Goal: Task Accomplishment & Management: Complete application form

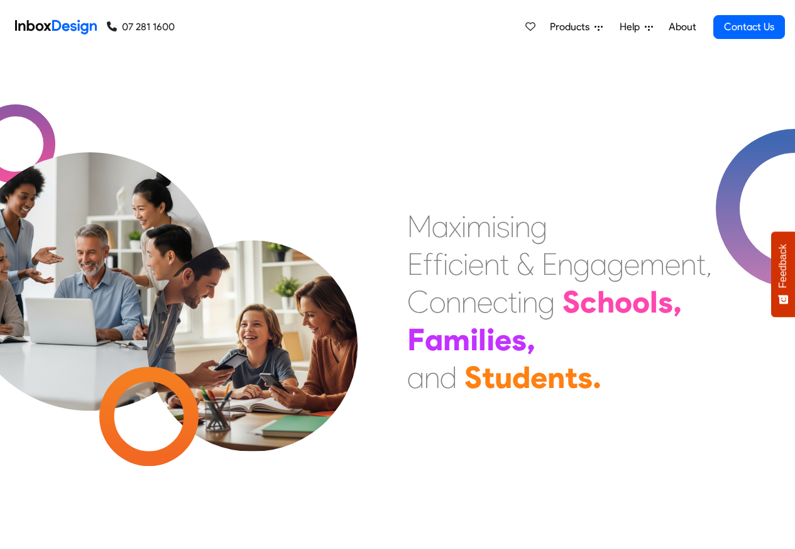
scroll to position [962, 0]
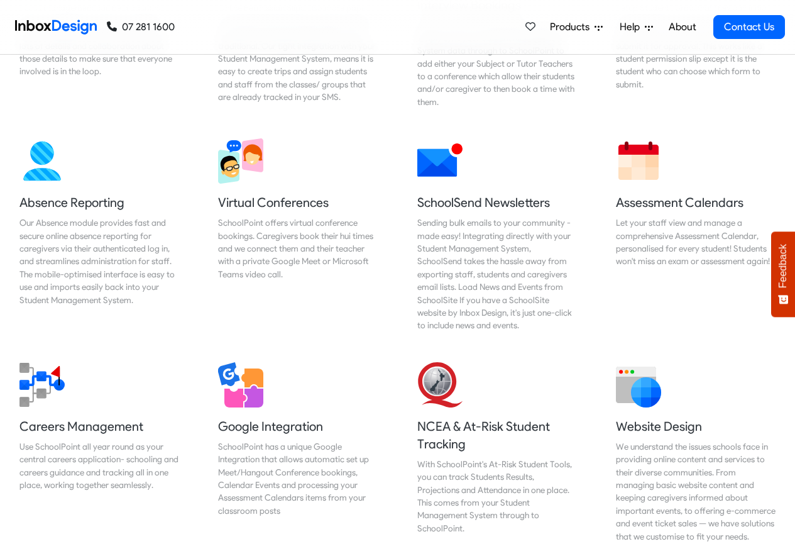
click at [384, 13] on div "Products Mobile APP Pricing Free Webinars & Training Browse all Features Login …" at bounding box center [480, 27] width 610 height 54
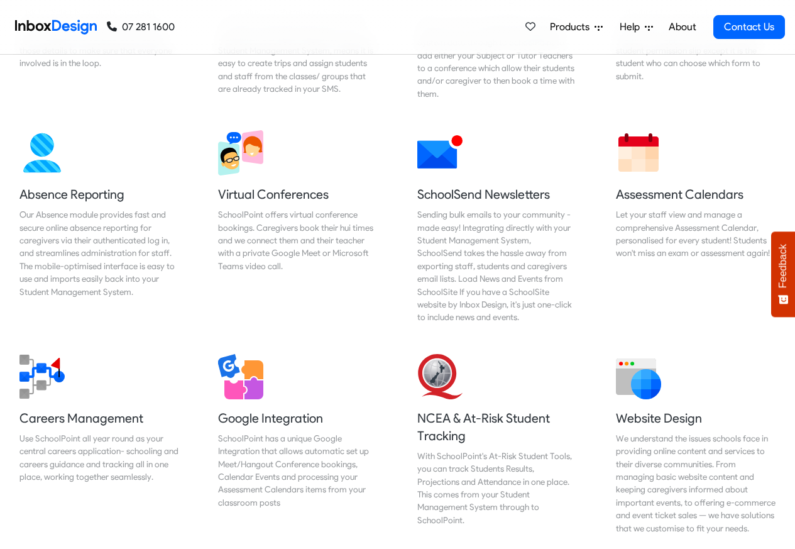
scroll to position [1056, 0]
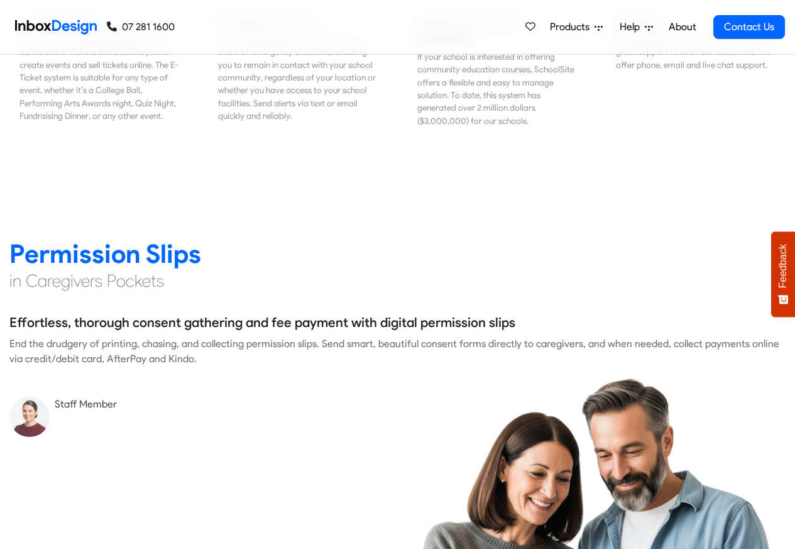
scroll to position [1584, 0]
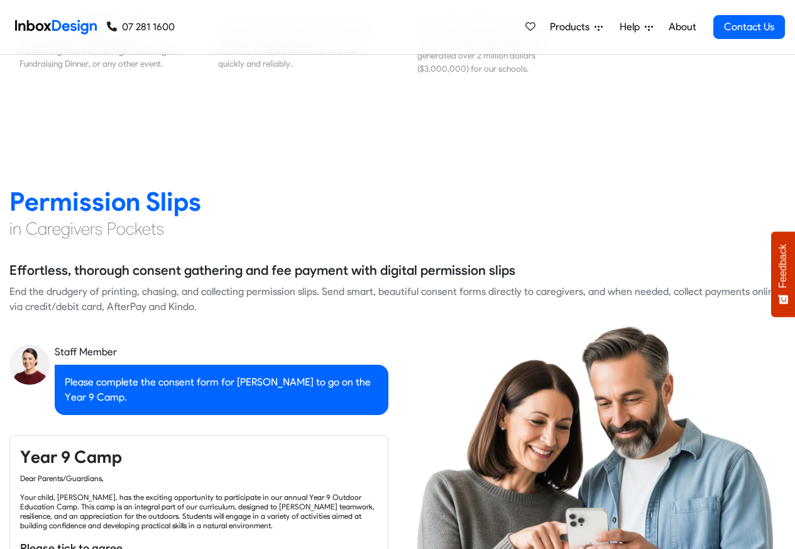
checkbox input "true"
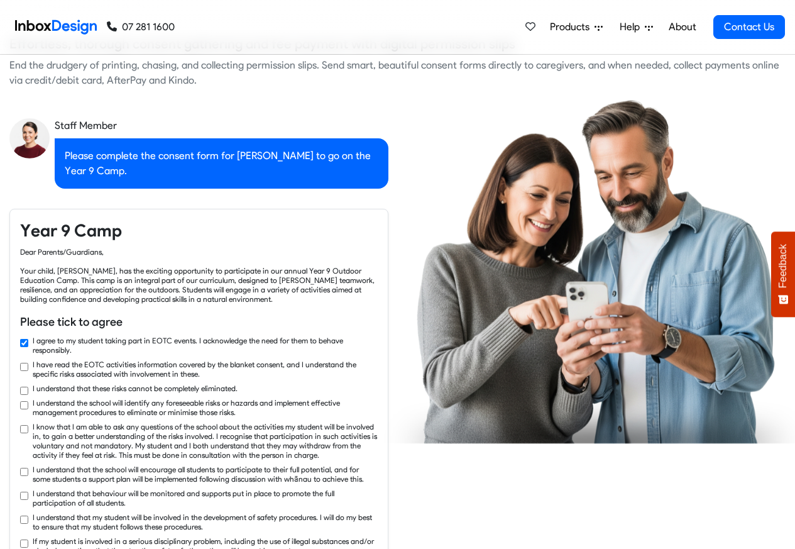
checkbox input "true"
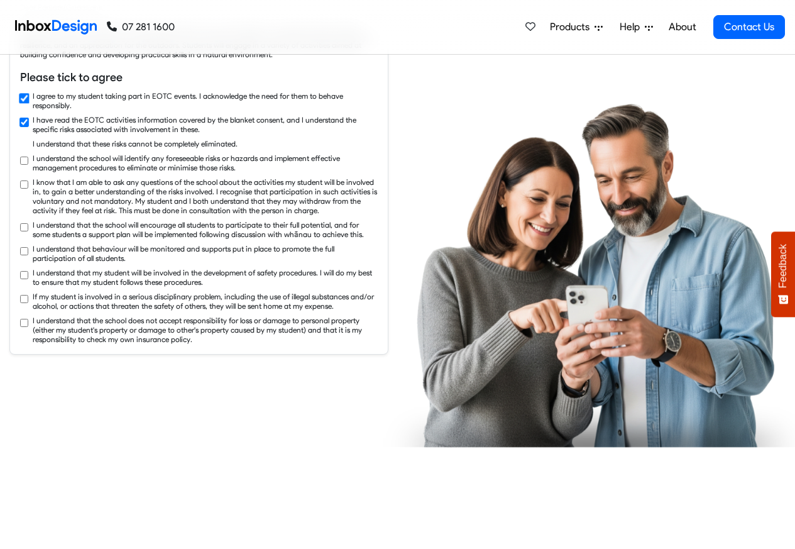
checkbox input "true"
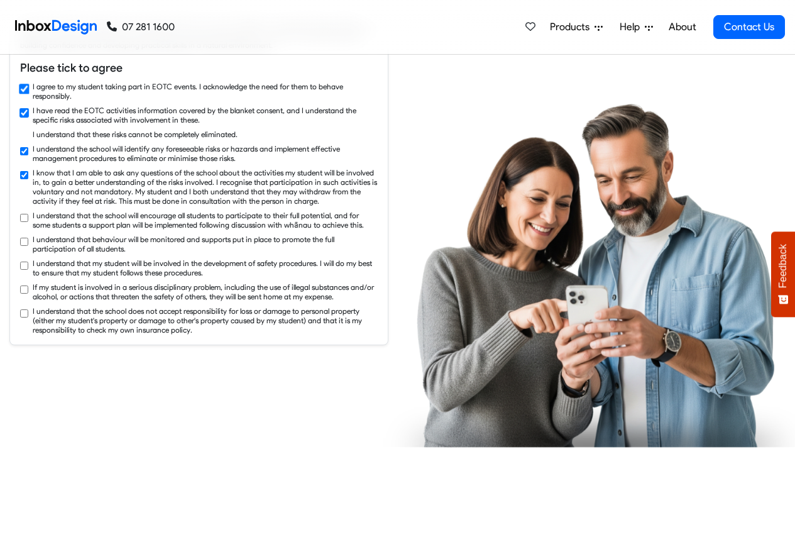
checkbox input "true"
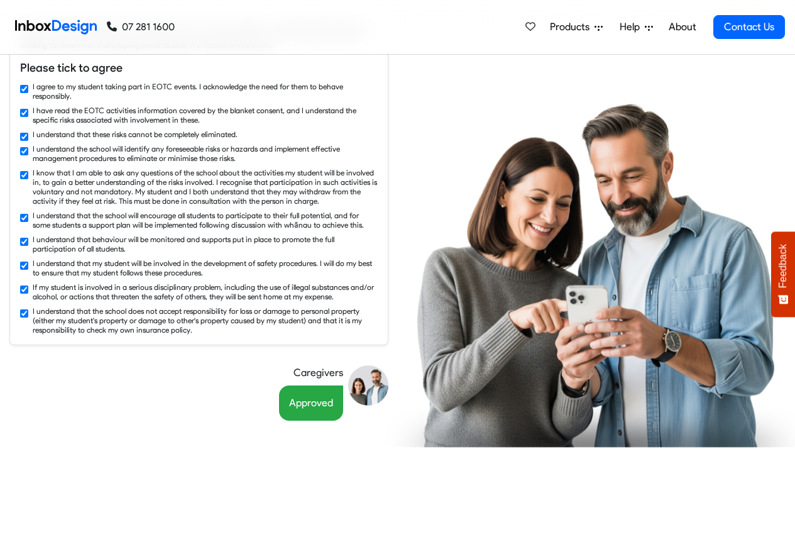
click at [352, 251] on div "I agree to my student taking part in EOTC events. I acknowledge the need for th…" at bounding box center [199, 208] width 358 height 253
